Goal: Task Accomplishment & Management: Use online tool/utility

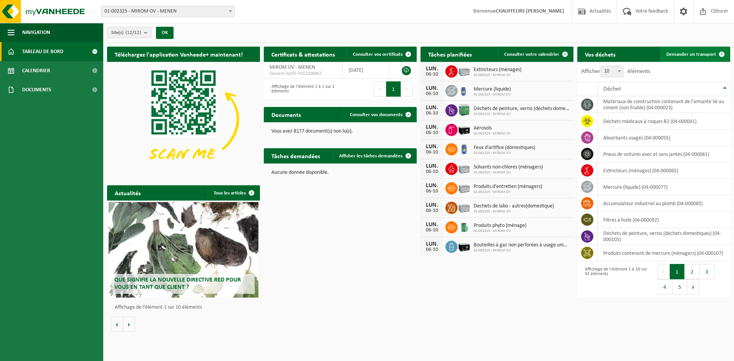
click at [587, 49] on link "Demander un transport" at bounding box center [694, 54] width 69 height 15
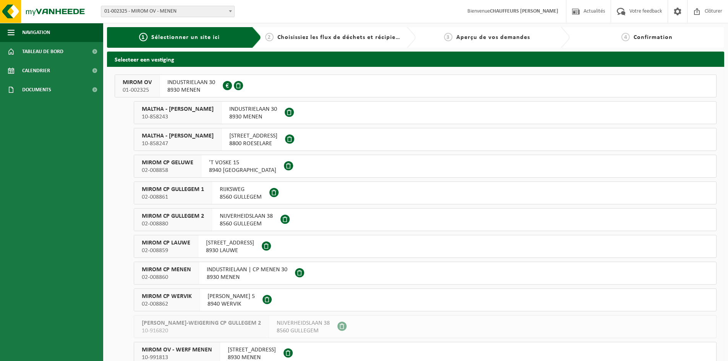
click at [135, 85] on span "MIROM OV" at bounding box center [137, 83] width 29 height 8
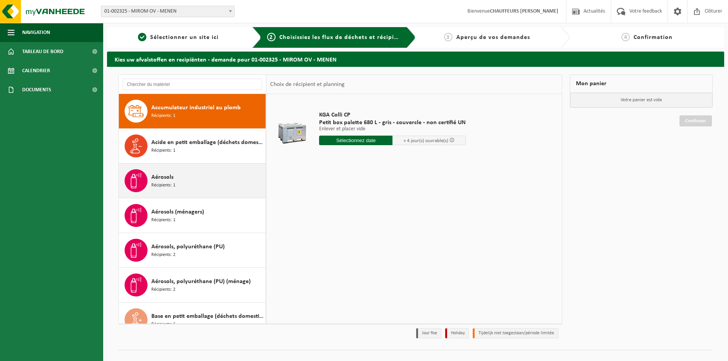
scroll to position [115, 0]
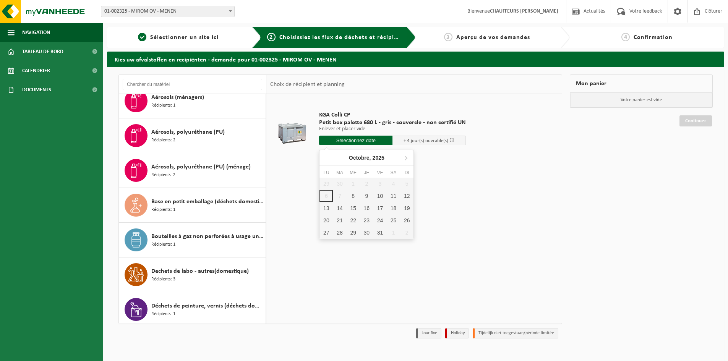
click at [358, 140] on input "text" at bounding box center [355, 141] width 73 height 10
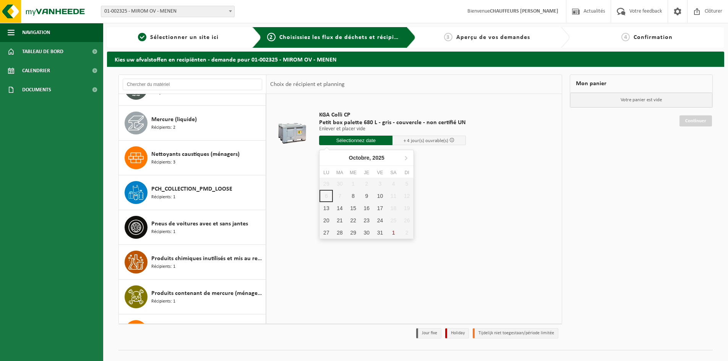
scroll to position [727, 0]
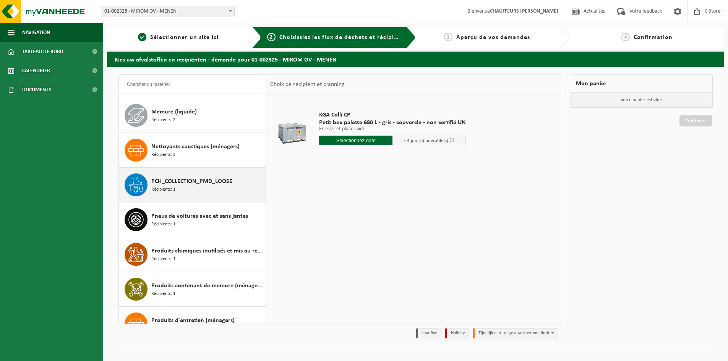
click at [182, 182] on span "PCH_COLLECTION_PMD_LOOSE" at bounding box center [191, 181] width 81 height 9
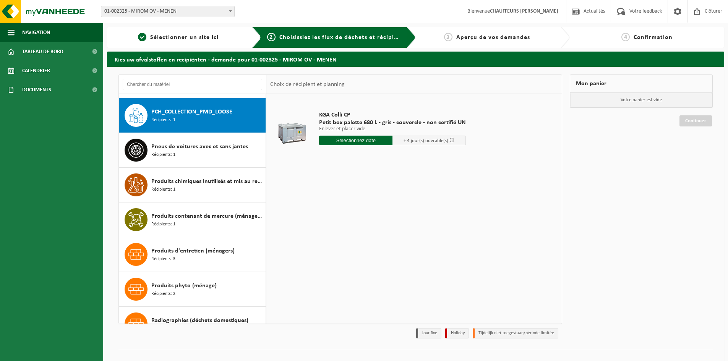
scroll to position [800, 0]
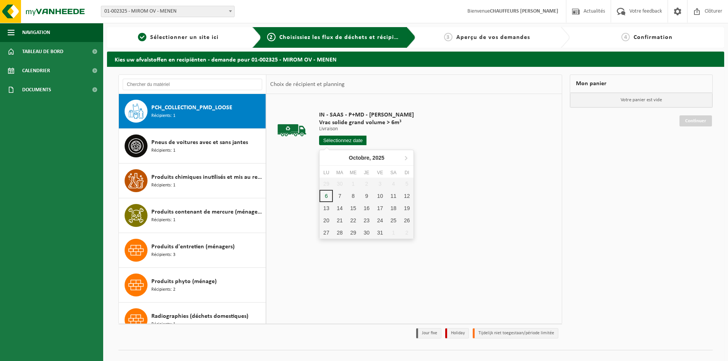
click at [354, 140] on input "text" at bounding box center [342, 141] width 47 height 10
click at [339, 197] on div "7" at bounding box center [339, 196] width 13 height 12
type input "à partir de 2025-10-07"
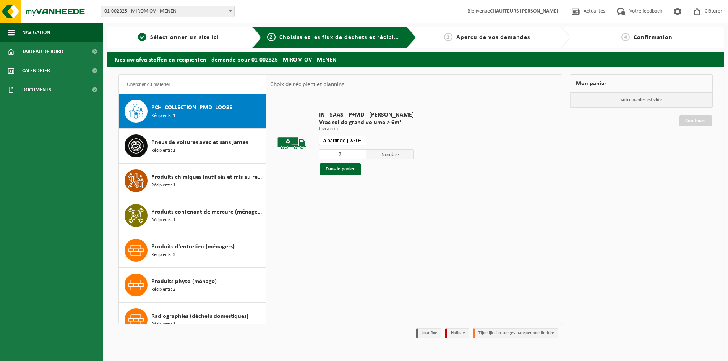
click at [360, 152] on input "2" at bounding box center [342, 155] width 47 height 10
click at [360, 152] on input "3" at bounding box center [342, 155] width 47 height 10
type input "4"
click at [360, 152] on input "4" at bounding box center [342, 155] width 47 height 10
click at [342, 171] on button "Dans le panier" at bounding box center [340, 169] width 41 height 12
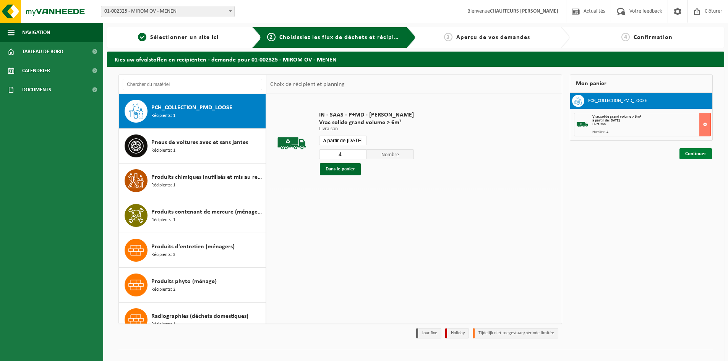
click at [704, 153] on link "Continuer" at bounding box center [696, 153] width 33 height 11
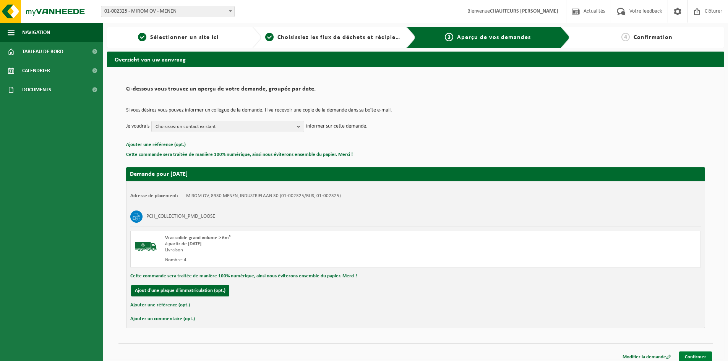
click at [704, 353] on link "Confirmer" at bounding box center [696, 357] width 33 height 11
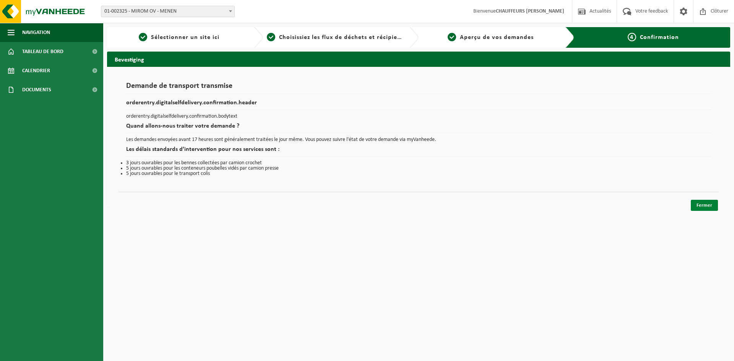
click at [707, 201] on link "Fermer" at bounding box center [704, 205] width 27 height 11
